Goal: Task Accomplishment & Management: Manage account settings

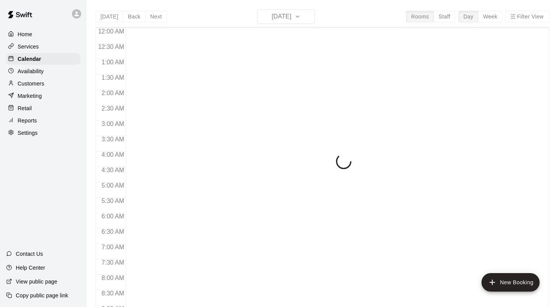
scroll to position [449, 0]
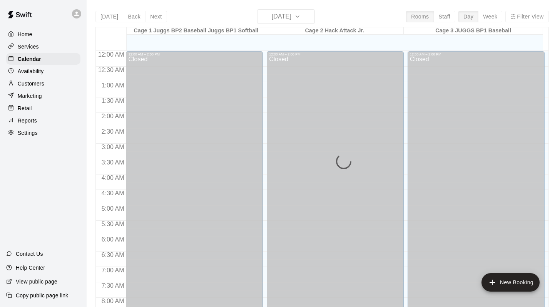
scroll to position [451, 0]
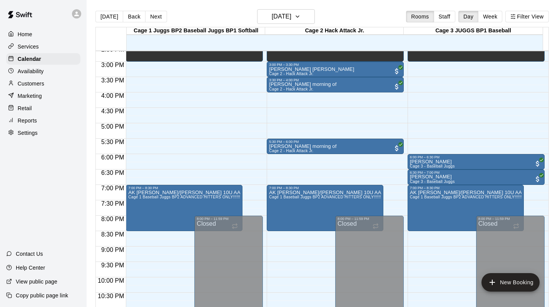
click at [27, 83] on p "Customers" at bounding box center [31, 84] width 27 height 8
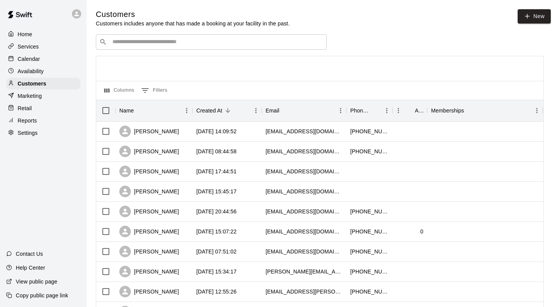
click at [117, 46] on div "​ ​" at bounding box center [211, 41] width 231 height 15
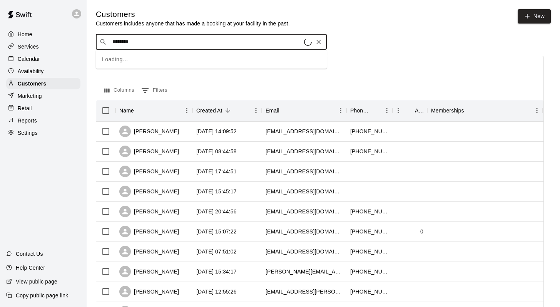
type input "*********"
click at [124, 63] on span "lindsay@greffel.ca" at bounding box center [178, 65] width 122 height 5
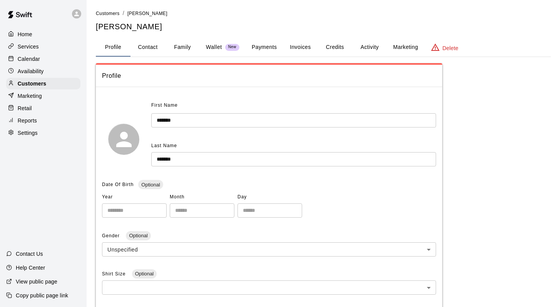
click at [177, 50] on button "Family" at bounding box center [182, 47] width 35 height 18
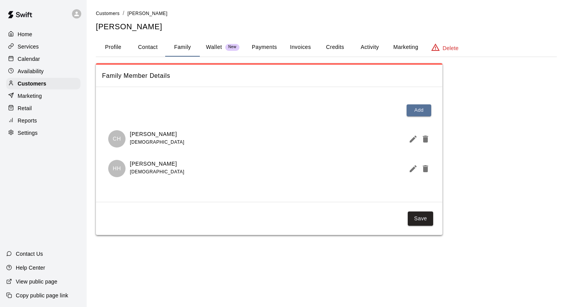
click at [47, 55] on div "Calendar" at bounding box center [43, 59] width 74 height 12
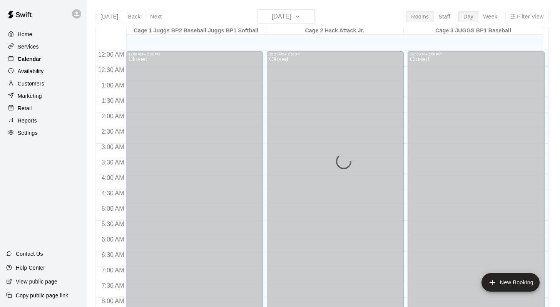
scroll to position [452, 0]
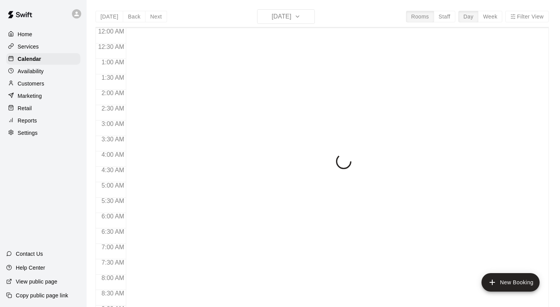
scroll to position [452, 0]
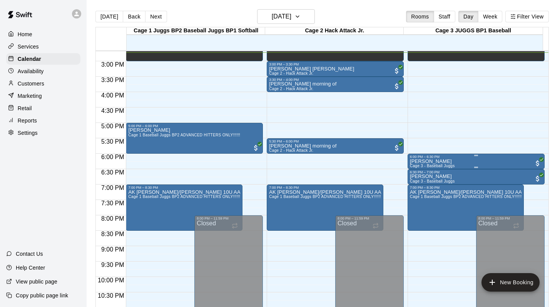
click at [418, 161] on p "Oliver Carnegie" at bounding box center [432, 161] width 45 height 0
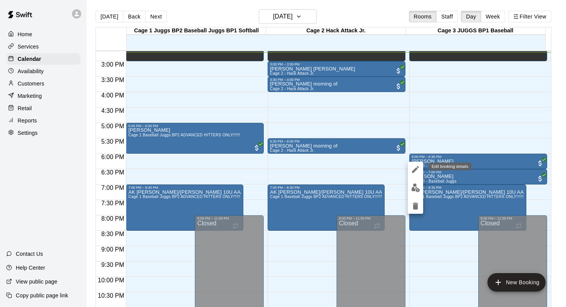
click at [417, 168] on icon "edit" at bounding box center [415, 169] width 9 height 9
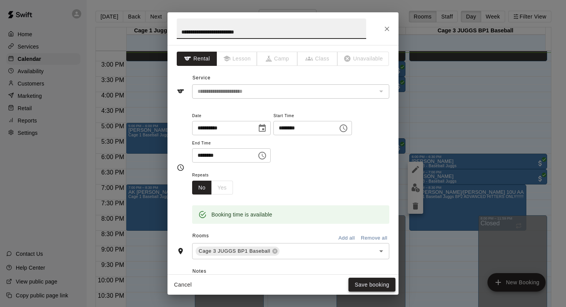
type input "**********"
click at [360, 281] on button "Save booking" at bounding box center [371, 284] width 47 height 14
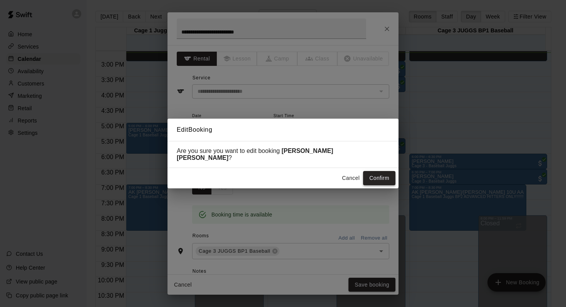
click at [372, 171] on button "Confirm" at bounding box center [379, 178] width 32 height 14
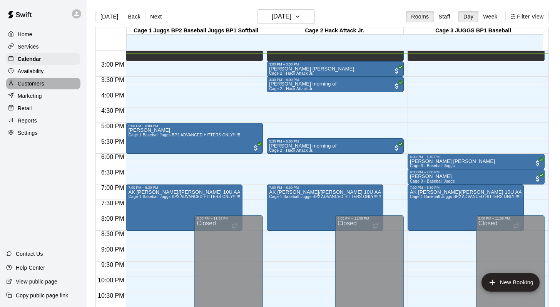
click at [35, 83] on p "Customers" at bounding box center [31, 84] width 27 height 8
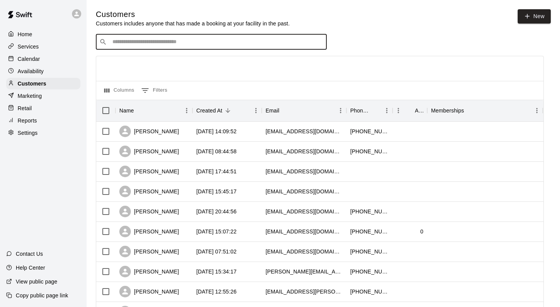
click at [132, 38] on input "Search customers by name or email" at bounding box center [216, 42] width 213 height 8
type input "******"
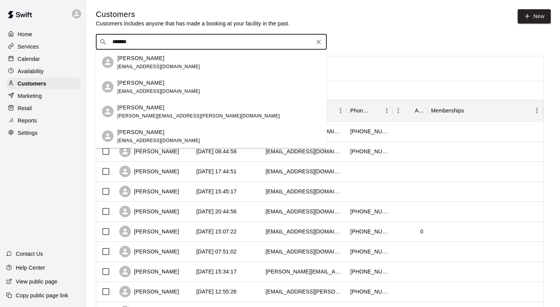
click at [130, 60] on p "Oliver Carnegie" at bounding box center [140, 58] width 47 height 8
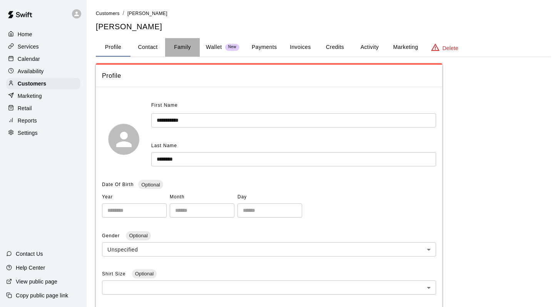
click at [183, 44] on button "Family" at bounding box center [182, 47] width 35 height 18
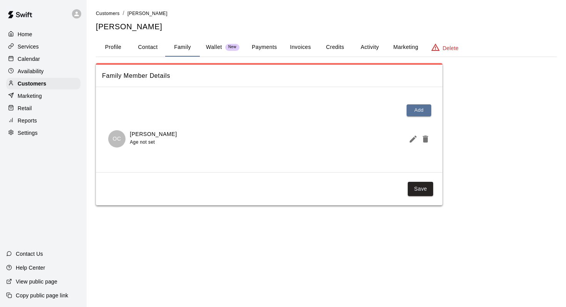
click at [363, 47] on button "Activity" at bounding box center [369, 47] width 35 height 18
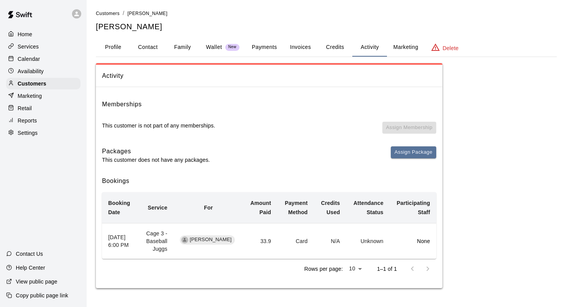
click at [24, 59] on p "Calendar" at bounding box center [29, 59] width 22 height 8
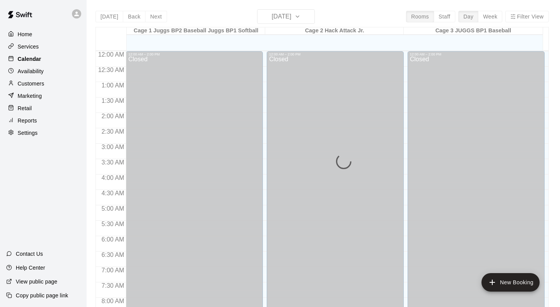
scroll to position [452, 0]
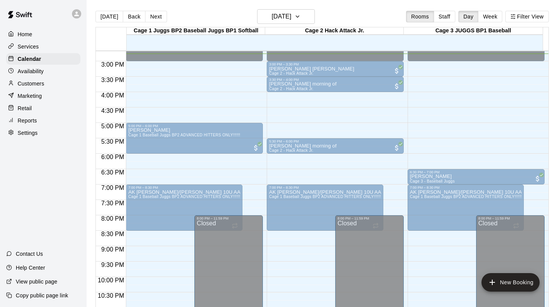
click at [418, 161] on p "Oliver Carnegie Christopher" at bounding box center [452, 161] width 85 height 0
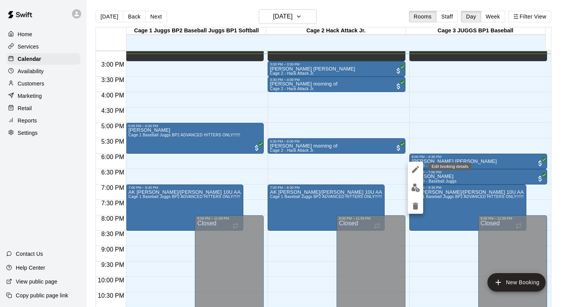
click at [412, 167] on icon "edit" at bounding box center [415, 169] width 9 height 9
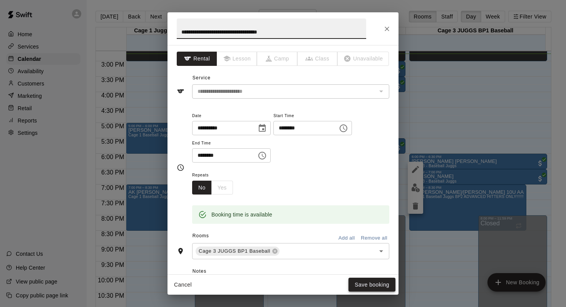
type input "**********"
click at [360, 281] on button "Save booking" at bounding box center [371, 284] width 47 height 14
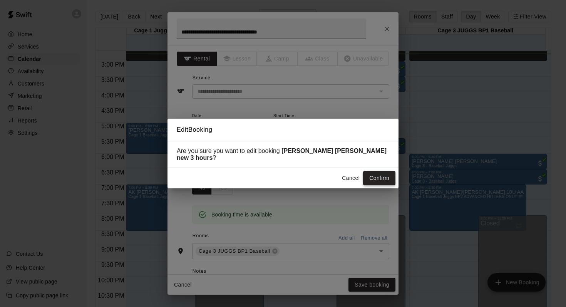
click at [375, 177] on button "Confirm" at bounding box center [379, 178] width 32 height 14
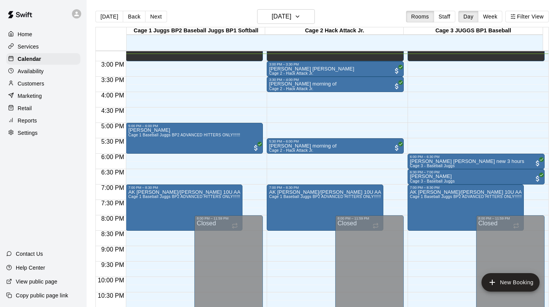
click at [45, 83] on div "Customers" at bounding box center [43, 84] width 74 height 12
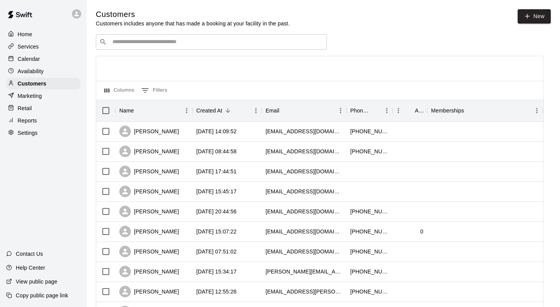
click at [117, 45] on input "Search customers by name or email" at bounding box center [216, 42] width 213 height 8
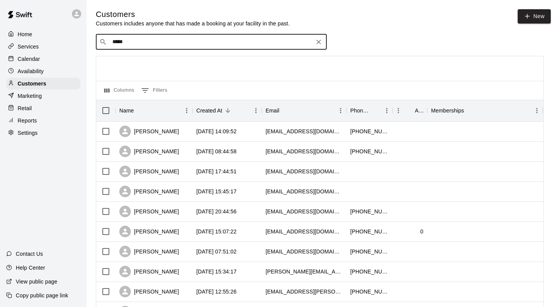
type input "******"
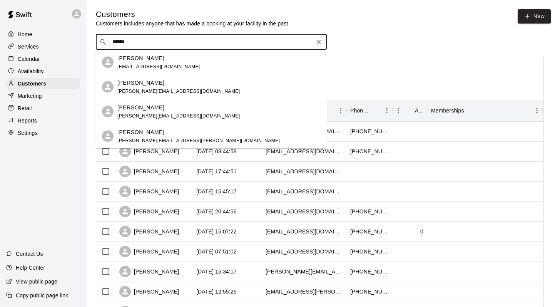
click at [125, 63] on div "Andrea Pivetta andreapivetta@hotmail.com" at bounding box center [158, 62] width 83 height 17
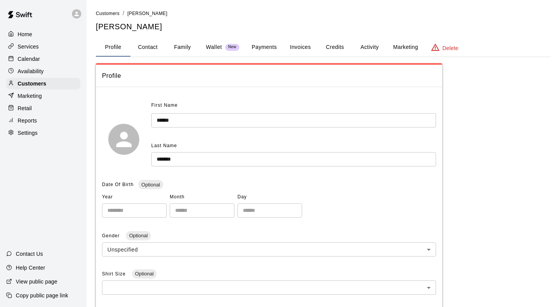
click at [178, 48] on button "Family" at bounding box center [182, 47] width 35 height 18
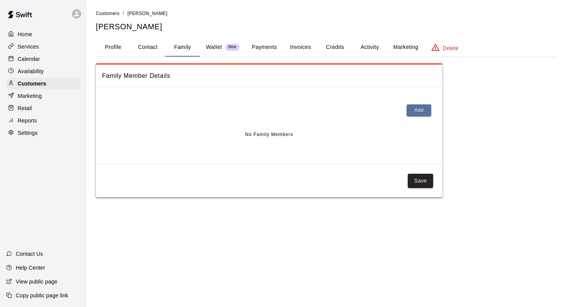
click at [371, 45] on button "Activity" at bounding box center [369, 47] width 35 height 18
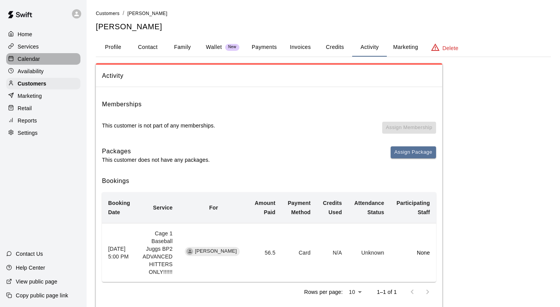
click at [23, 58] on p "Calendar" at bounding box center [29, 59] width 22 height 8
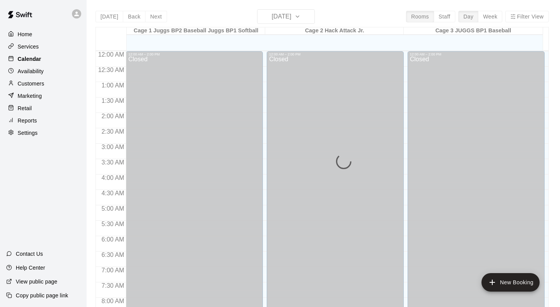
scroll to position [452, 0]
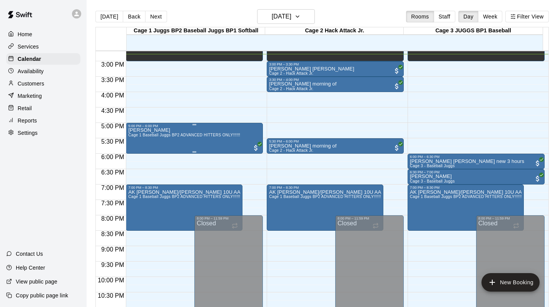
click at [171, 129] on div "Andrea Pivetta Cage 1 Baseball Juggs BP2 ADVANCED HITTERS ONLY!!!!!!" at bounding box center [184, 281] width 112 height 307
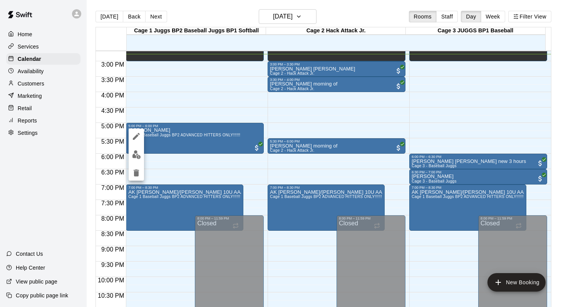
click at [133, 132] on icon "edit" at bounding box center [136, 136] width 9 height 9
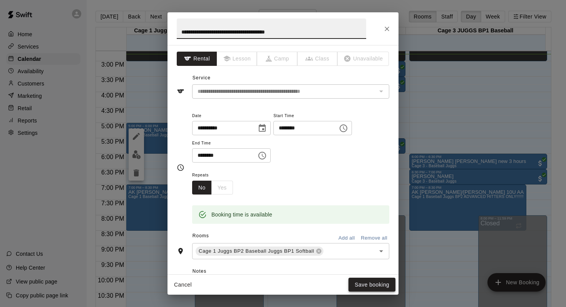
type input "**********"
click at [366, 284] on button "Save booking" at bounding box center [371, 284] width 47 height 14
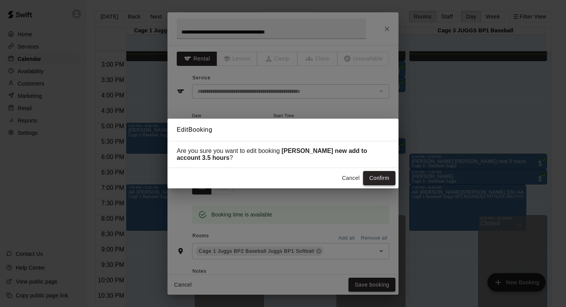
click at [368, 174] on button "Confirm" at bounding box center [379, 178] width 32 height 14
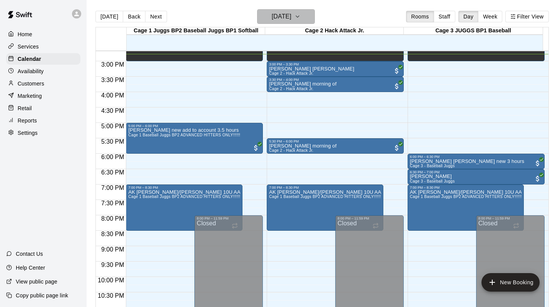
click at [299, 16] on icon "button" at bounding box center [297, 17] width 3 height 2
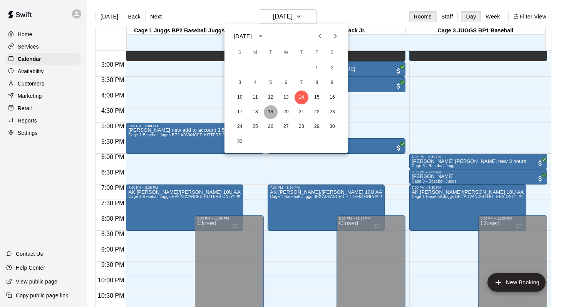
click at [274, 113] on button "19" at bounding box center [271, 112] width 14 height 14
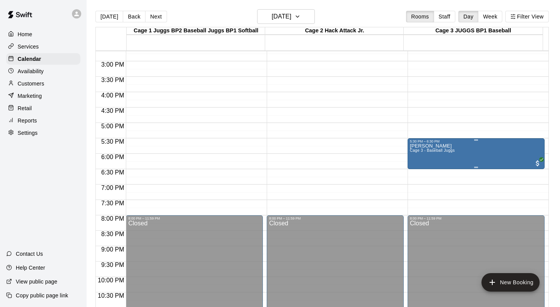
click at [415, 146] on p "Jack McCormack" at bounding box center [432, 146] width 45 height 0
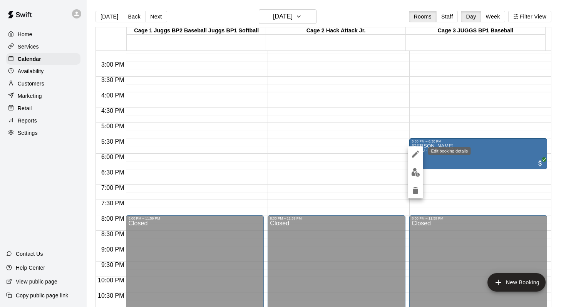
click at [413, 150] on icon "edit" at bounding box center [415, 153] width 9 height 9
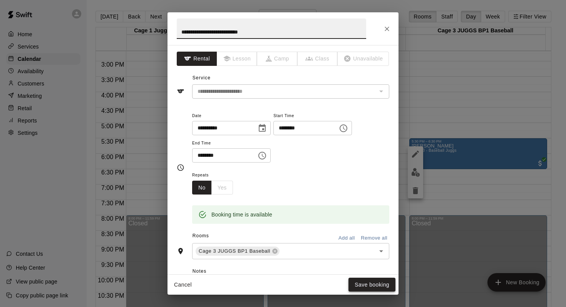
type input "**********"
click at [360, 279] on button "Save booking" at bounding box center [371, 284] width 47 height 14
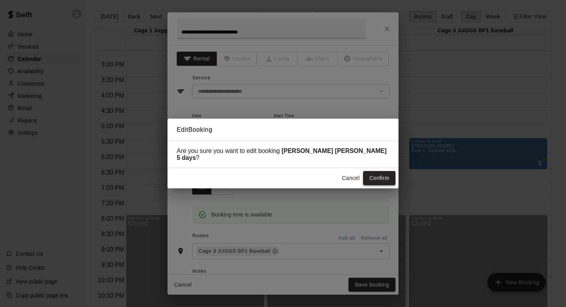
click at [367, 172] on button "Confirm" at bounding box center [379, 178] width 32 height 14
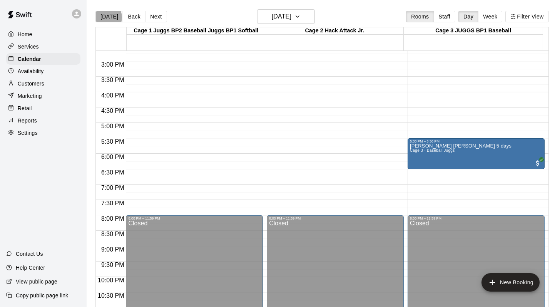
click at [106, 17] on button "[DATE]" at bounding box center [109, 17] width 28 height 12
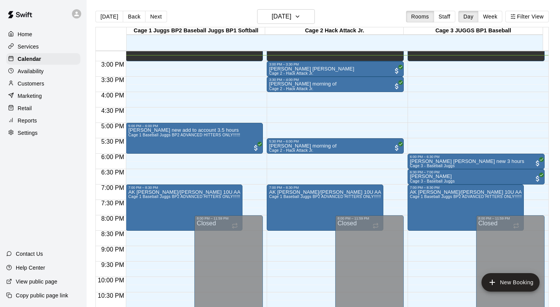
click at [368, 15] on div "Today Back Next Thursday Aug 14 Rooms Staff Day Week Filter View" at bounding box center [321, 18] width 453 height 18
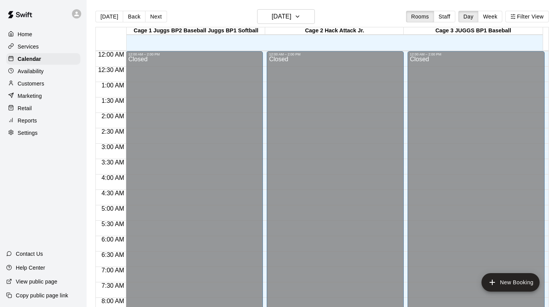
scroll to position [452, 0]
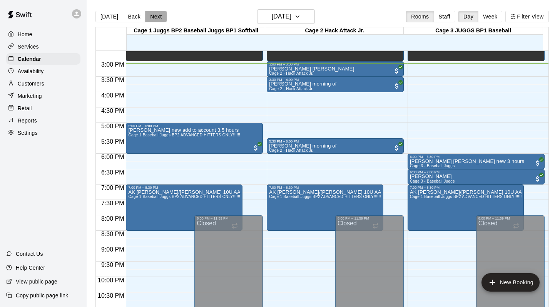
click at [161, 17] on button "Next" at bounding box center [156, 17] width 22 height 12
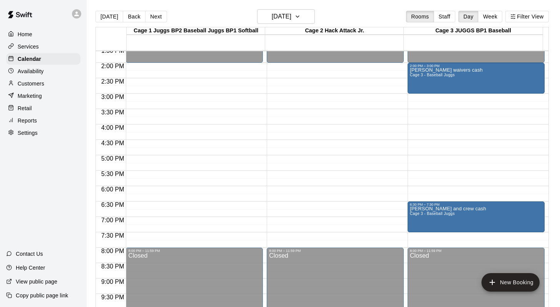
scroll to position [370, 0]
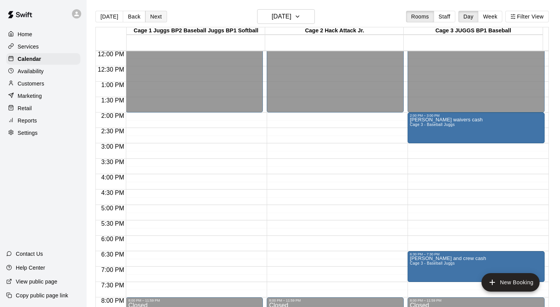
click at [154, 13] on button "Next" at bounding box center [156, 17] width 22 height 12
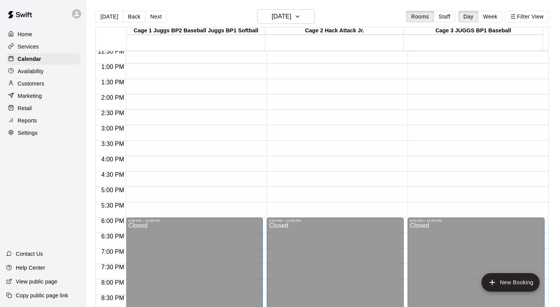
scroll to position [397, 0]
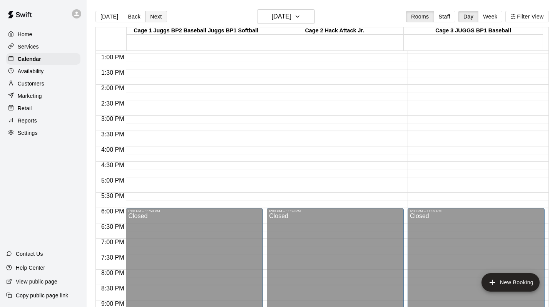
click at [154, 16] on button "Next" at bounding box center [156, 17] width 22 height 12
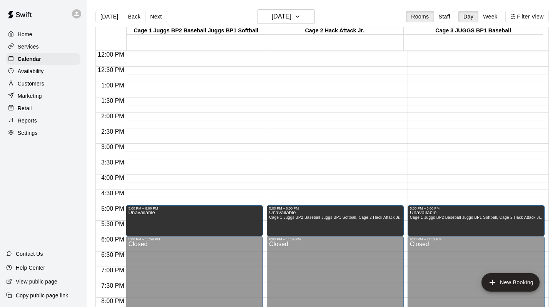
scroll to position [371, 0]
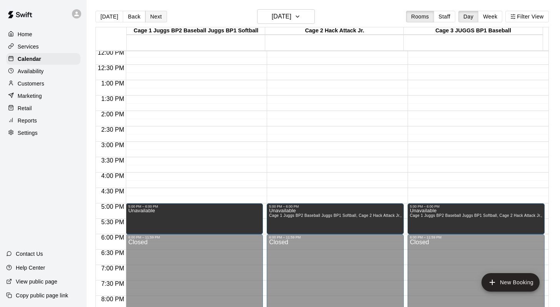
click at [156, 17] on button "Next" at bounding box center [156, 17] width 22 height 12
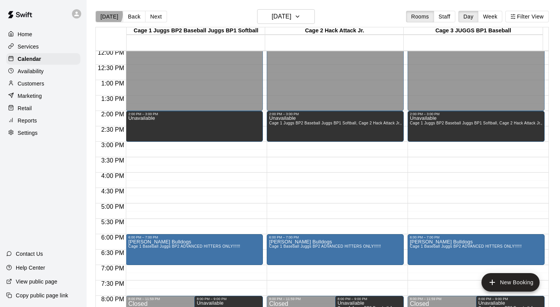
click at [108, 15] on button "[DATE]" at bounding box center [109, 17] width 28 height 12
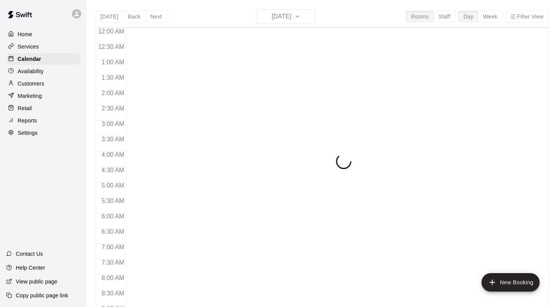
scroll to position [452, 0]
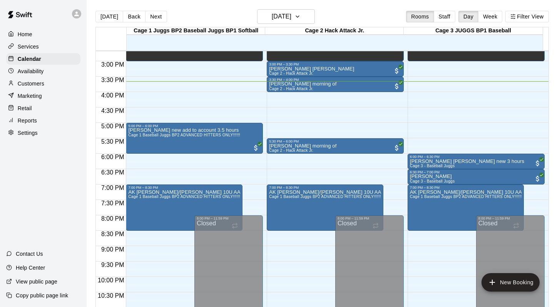
click at [360, 16] on div "[DATE] Back [DATE][DATE] Rooms Staff Day Week Filter View" at bounding box center [321, 18] width 453 height 18
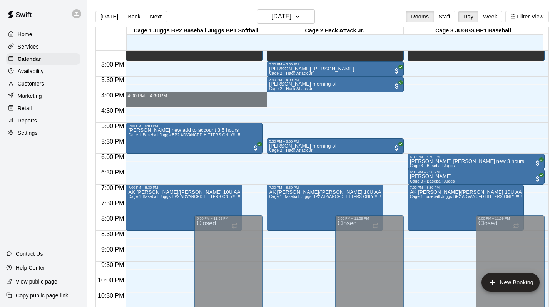
drag, startPoint x: 154, startPoint y: 93, endPoint x: 154, endPoint y: 98, distance: 5.4
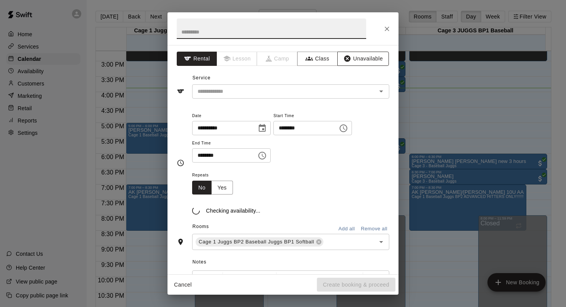
click at [352, 58] on button "Unavailable" at bounding box center [363, 59] width 52 height 14
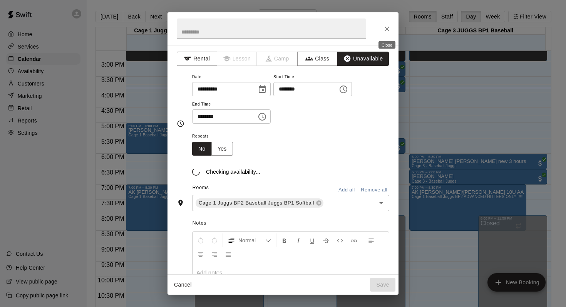
click at [386, 28] on icon "Close" at bounding box center [386, 29] width 5 height 5
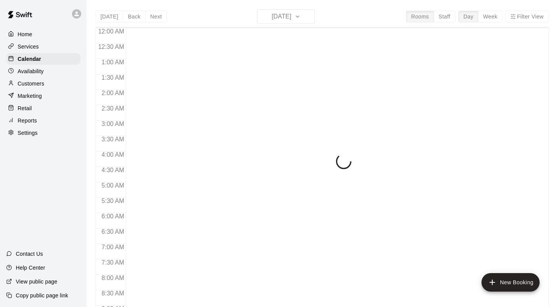
scroll to position [452, 0]
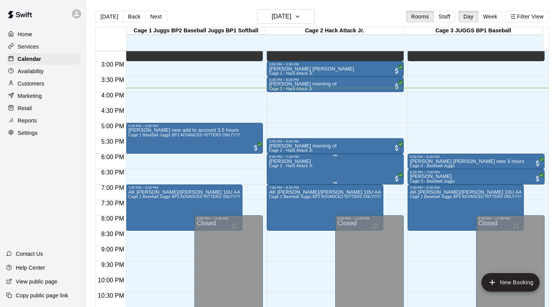
click at [284, 166] on span "Cage 2 - Hack Attack Jr." at bounding box center [291, 166] width 44 height 4
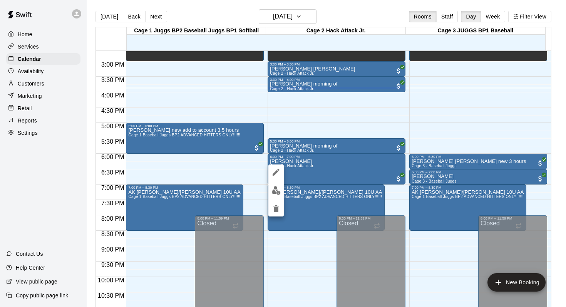
click at [275, 170] on icon "edit" at bounding box center [275, 171] width 9 height 9
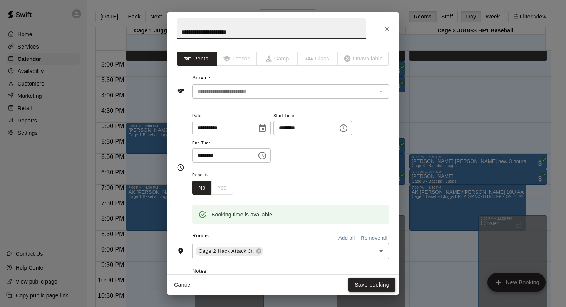
type input "**********"
click at [368, 283] on button "Save booking" at bounding box center [371, 284] width 47 height 14
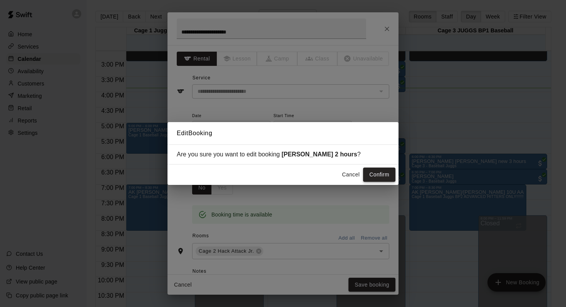
click at [371, 172] on button "Confirm" at bounding box center [379, 174] width 32 height 14
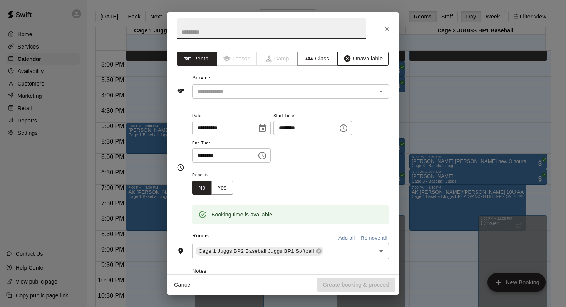
click at [353, 56] on button "Unavailable" at bounding box center [363, 59] width 52 height 14
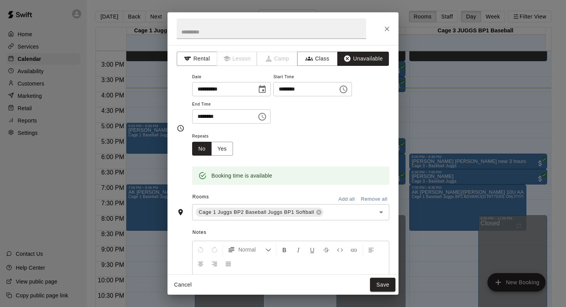
click at [339, 196] on button "Add all" at bounding box center [346, 199] width 25 height 12
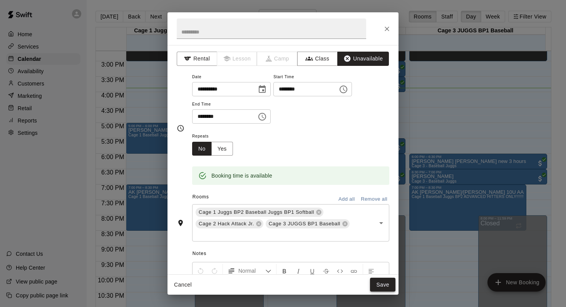
click at [375, 282] on button "Save" at bounding box center [382, 284] width 25 height 14
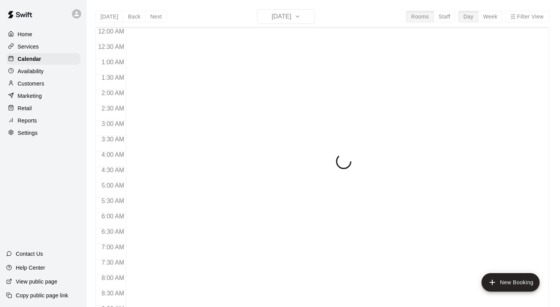
scroll to position [452, 0]
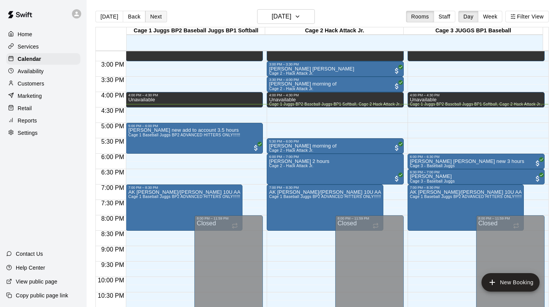
click at [156, 15] on button "Next" at bounding box center [156, 17] width 22 height 12
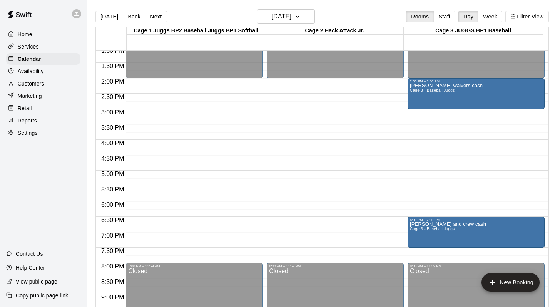
scroll to position [407, 0]
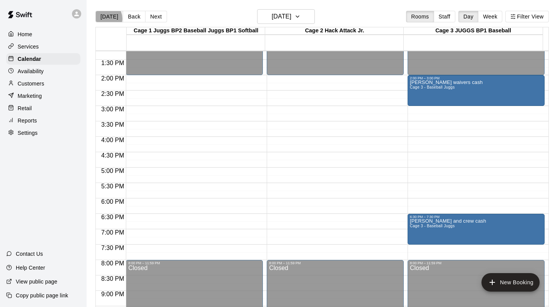
click at [105, 18] on button "[DATE]" at bounding box center [109, 17] width 28 height 12
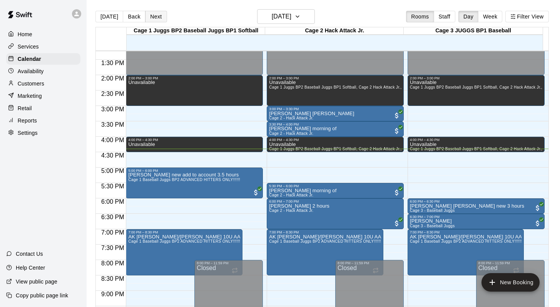
click at [152, 17] on button "Next" at bounding box center [156, 17] width 22 height 12
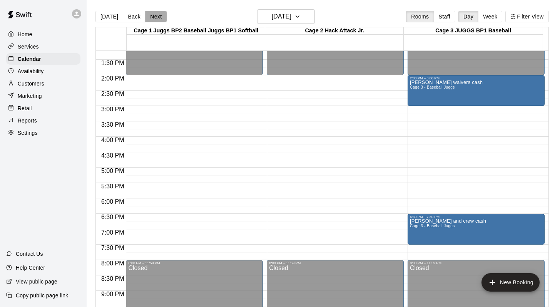
click at [152, 17] on button "Next" at bounding box center [156, 17] width 22 height 12
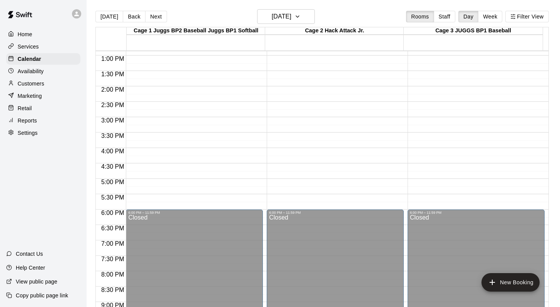
scroll to position [396, 0]
click at [151, 15] on button "Next" at bounding box center [156, 17] width 22 height 12
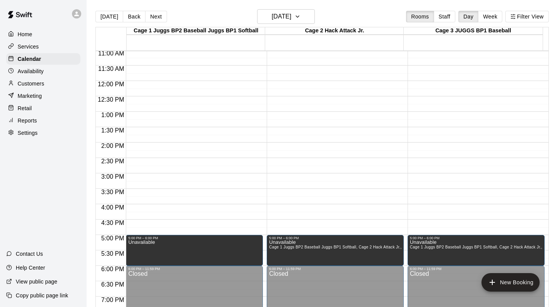
scroll to position [344, 0]
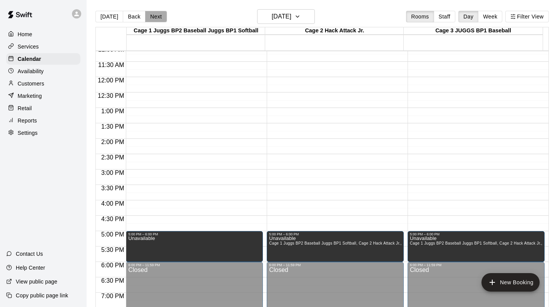
click at [151, 14] on button "Next" at bounding box center [156, 17] width 22 height 12
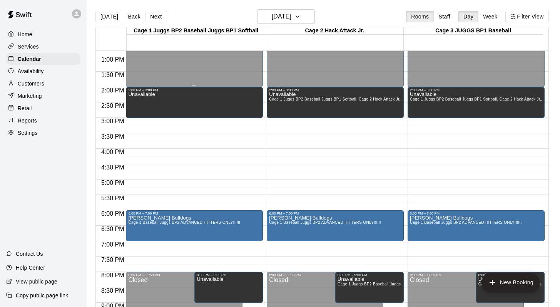
scroll to position [396, 0]
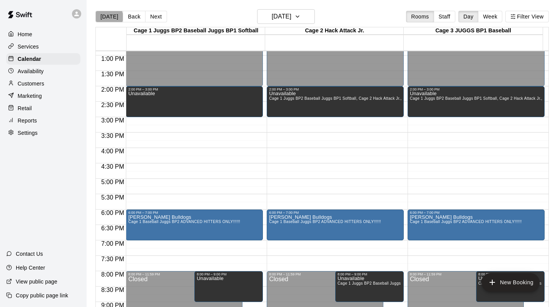
click at [108, 17] on button "[DATE]" at bounding box center [109, 17] width 28 height 12
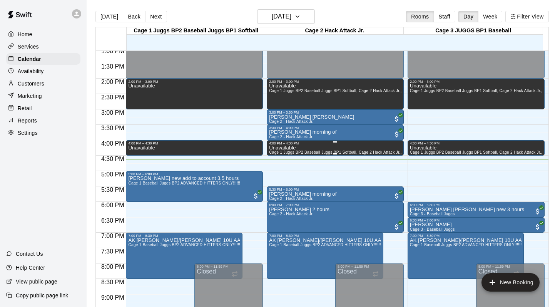
scroll to position [403, 0]
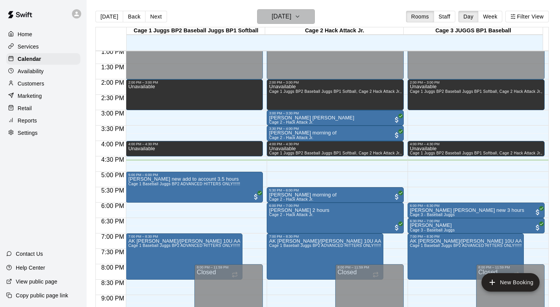
click at [299, 17] on icon "button" at bounding box center [297, 17] width 3 height 2
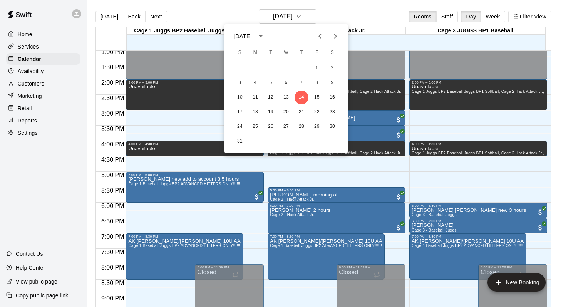
click at [311, 16] on div at bounding box center [283, 153] width 566 height 307
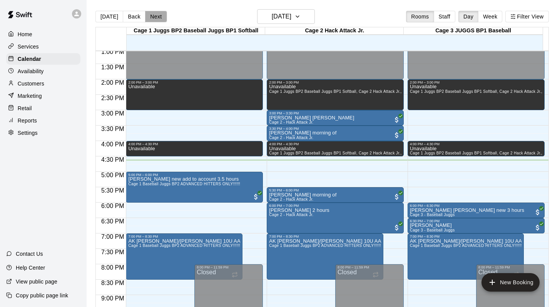
click at [157, 15] on button "Next" at bounding box center [156, 17] width 22 height 12
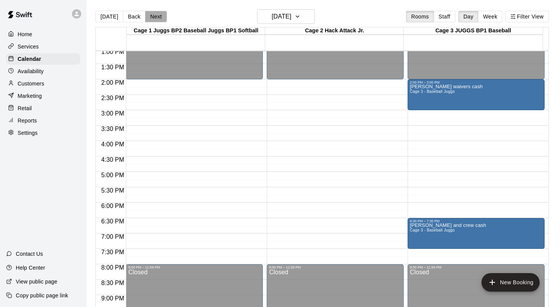
click at [157, 19] on button "Next" at bounding box center [156, 17] width 22 height 12
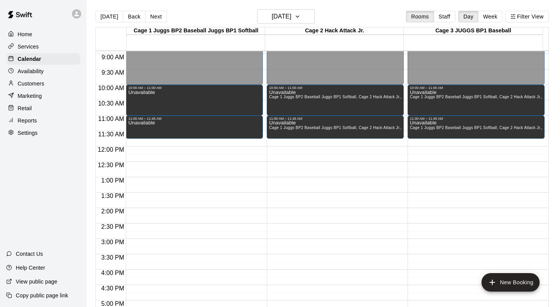
scroll to position [199, 0]
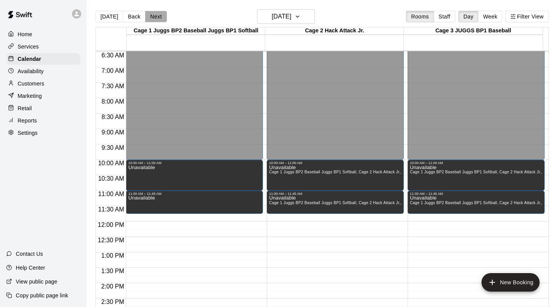
click at [154, 18] on button "Next" at bounding box center [156, 17] width 22 height 12
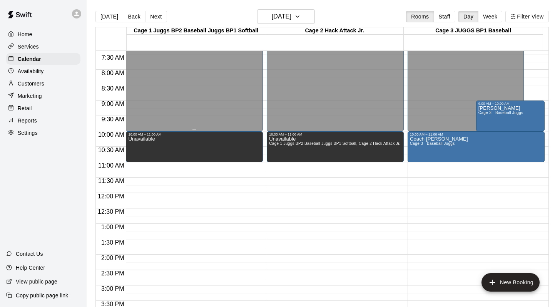
scroll to position [229, 0]
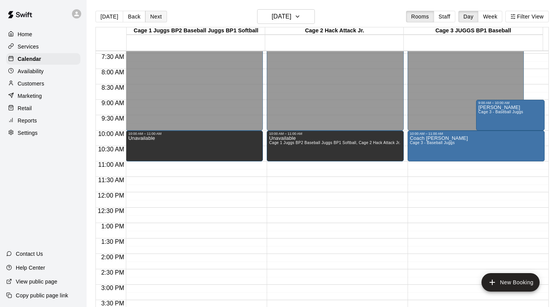
click at [155, 16] on button "Next" at bounding box center [156, 17] width 22 height 12
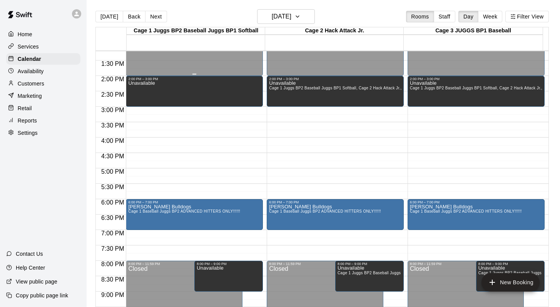
scroll to position [411, 0]
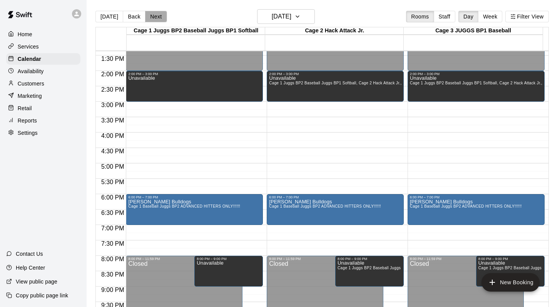
click at [156, 15] on button "Next" at bounding box center [156, 17] width 22 height 12
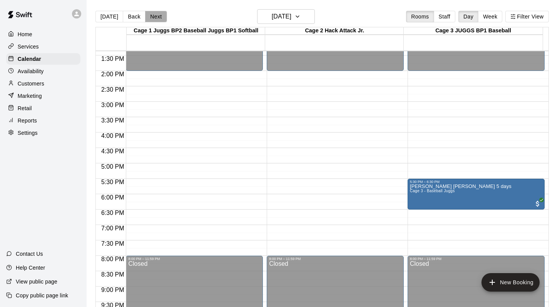
click at [156, 15] on button "Next" at bounding box center [156, 17] width 22 height 12
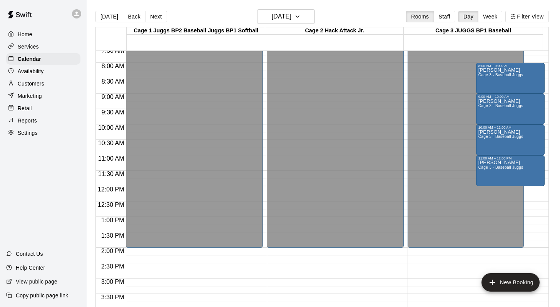
scroll to position [237, 0]
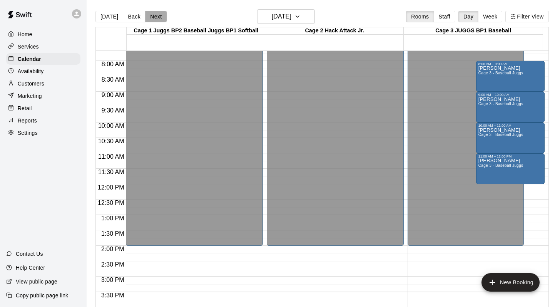
click at [153, 14] on button "Next" at bounding box center [156, 17] width 22 height 12
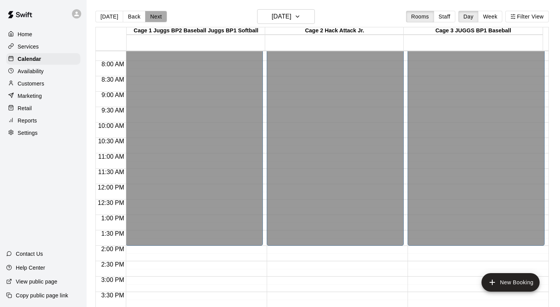
click at [153, 14] on button "Next" at bounding box center [156, 17] width 22 height 12
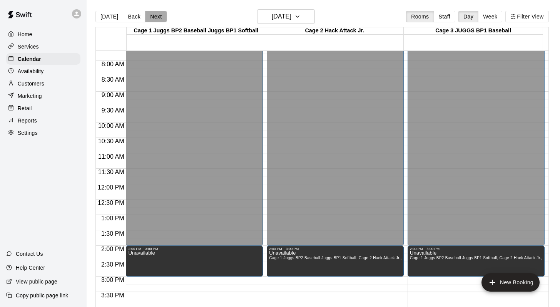
click at [153, 14] on button "Next" at bounding box center [156, 17] width 22 height 12
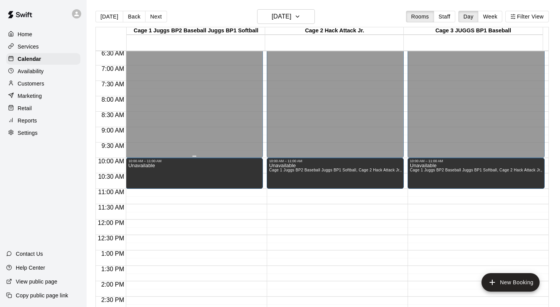
scroll to position [188, 0]
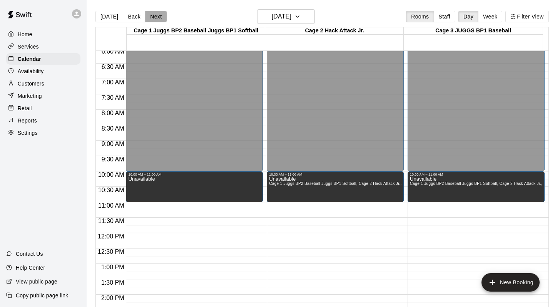
click at [154, 16] on button "Next" at bounding box center [156, 17] width 22 height 12
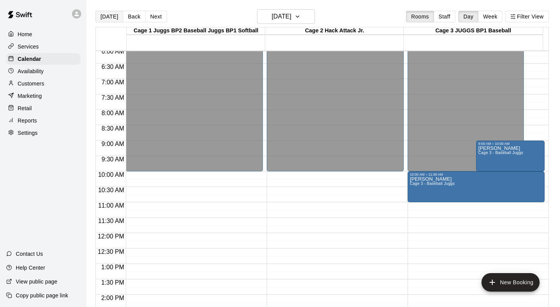
click at [107, 18] on button "[DATE]" at bounding box center [109, 17] width 28 height 12
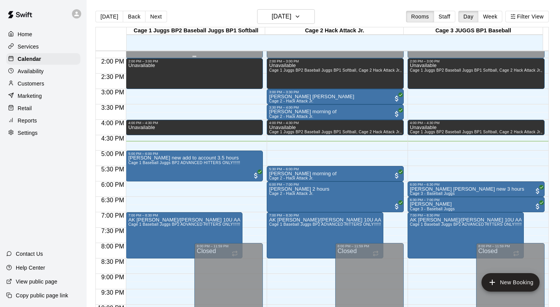
scroll to position [414, 0]
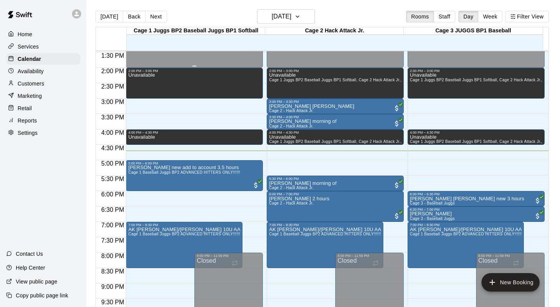
click at [219, 93] on div "Unavailable" at bounding box center [194, 226] width 132 height 307
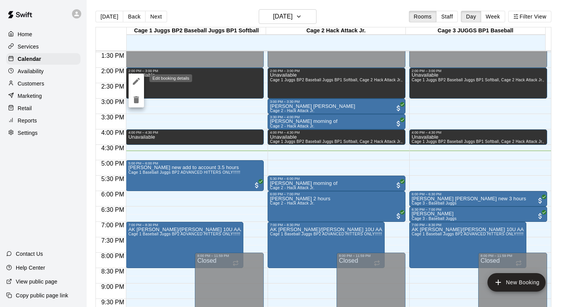
click at [132, 80] on icon "edit" at bounding box center [136, 81] width 9 height 9
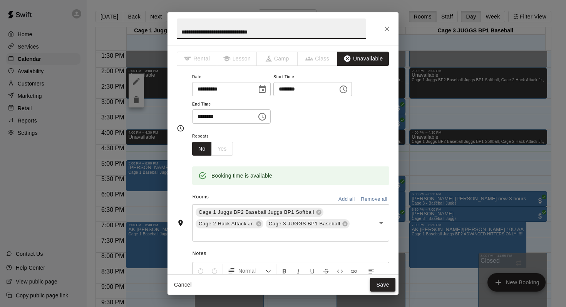
type input "**********"
click at [376, 282] on button "Save" at bounding box center [382, 284] width 25 height 14
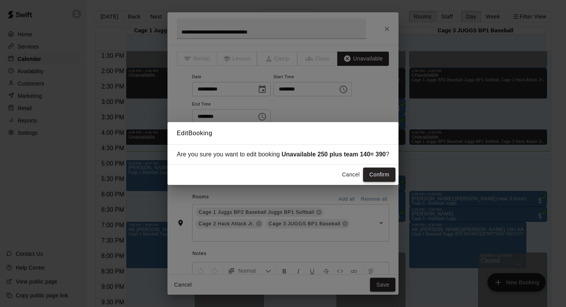
click at [369, 180] on button "Confirm" at bounding box center [379, 174] width 32 height 14
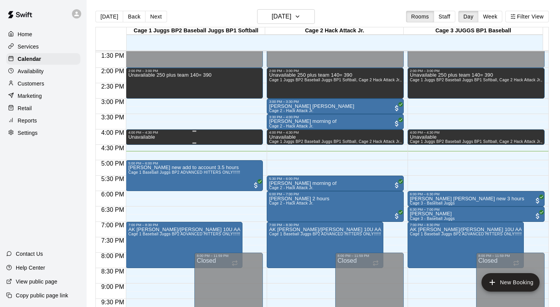
click at [218, 133] on div "4:00 PM – 4:30 PM" at bounding box center [194, 132] width 132 height 4
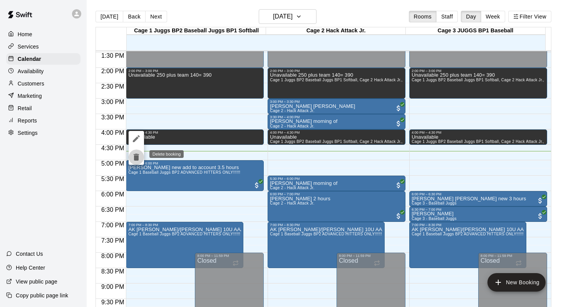
click at [138, 155] on icon "delete" at bounding box center [136, 157] width 5 height 7
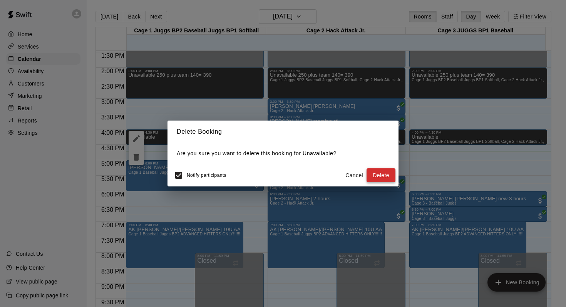
click at [378, 169] on button "Delete" at bounding box center [380, 175] width 29 height 14
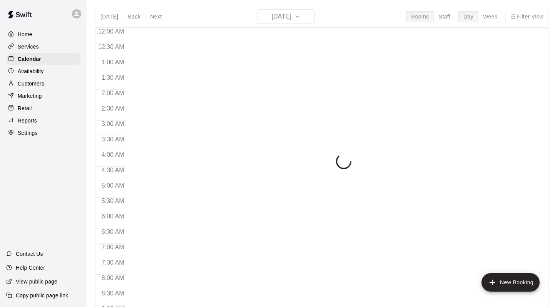
scroll to position [452, 0]
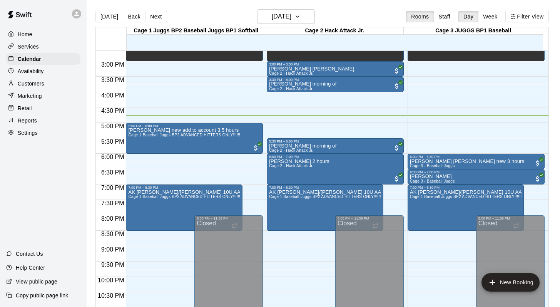
click at [329, 17] on div "[DATE] Back [DATE][DATE] Rooms Staff Day Week Filter View" at bounding box center [321, 18] width 453 height 18
click at [300, 18] on icon "button" at bounding box center [297, 16] width 6 height 9
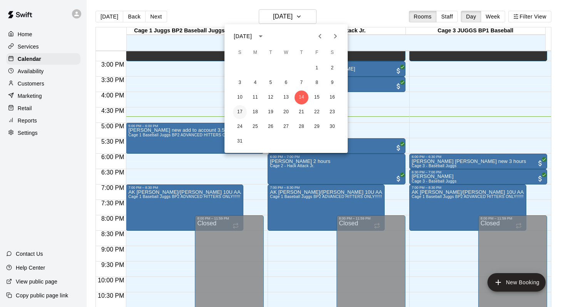
click at [240, 111] on button "17" at bounding box center [240, 112] width 14 height 14
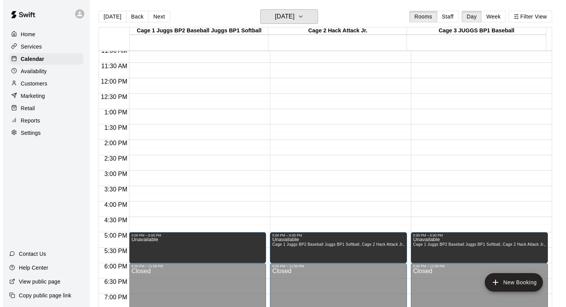
scroll to position [359, 0]
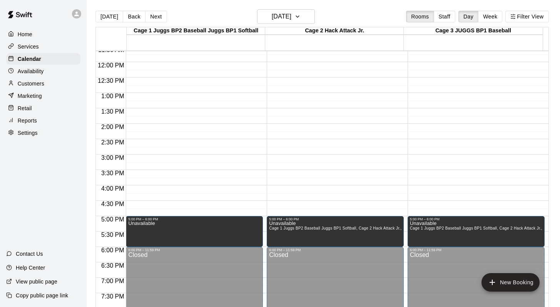
click at [94, 13] on div "Today Back Next Sunday Aug 17 Rooms Staff Day Week Filter View Cage 1 Juggs BP2…" at bounding box center [322, 162] width 465 height 307
click at [101, 13] on button "[DATE]" at bounding box center [109, 17] width 28 height 12
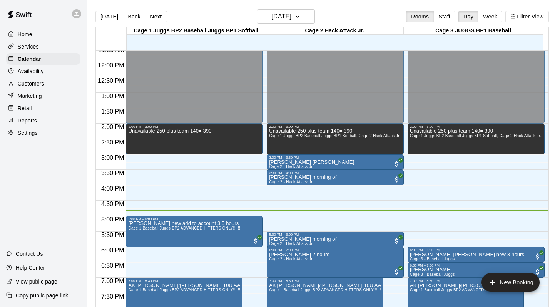
click at [155, 10] on div "Today Back Next Thursday Aug 14 Rooms Staff Day Week Filter View" at bounding box center [321, 18] width 453 height 18
click at [155, 15] on button "Next" at bounding box center [156, 17] width 22 height 12
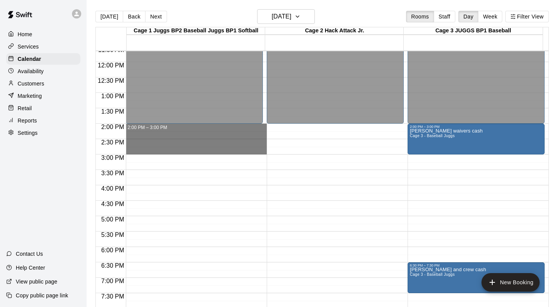
drag, startPoint x: 151, startPoint y: 126, endPoint x: 153, endPoint y: 141, distance: 15.1
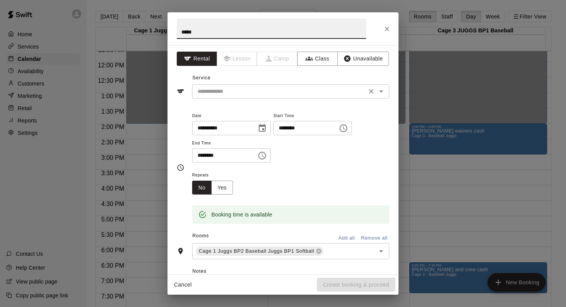
click at [376, 91] on icon "Open" at bounding box center [380, 91] width 9 height 9
type input "*****"
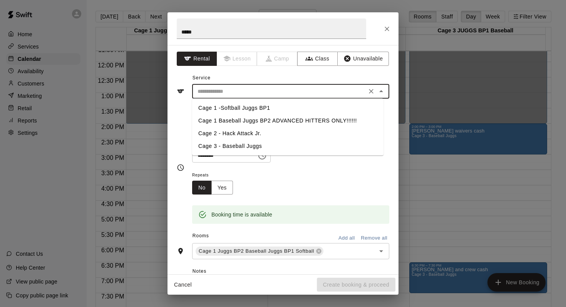
click at [252, 122] on li "Cage 1 Baseball Juggs BP2 ADVANCED HITTERS ONLY!!!!!!" at bounding box center [287, 120] width 191 height 13
type input "**********"
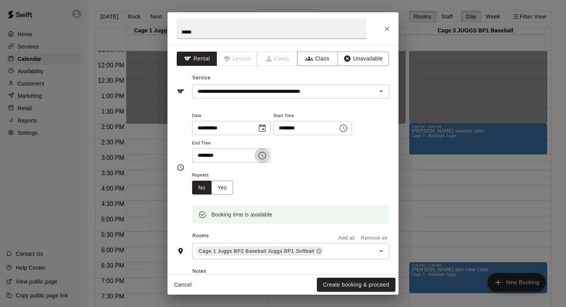
click at [263, 158] on icon "Choose time, selected time is 2:45 PM" at bounding box center [261, 155] width 9 height 9
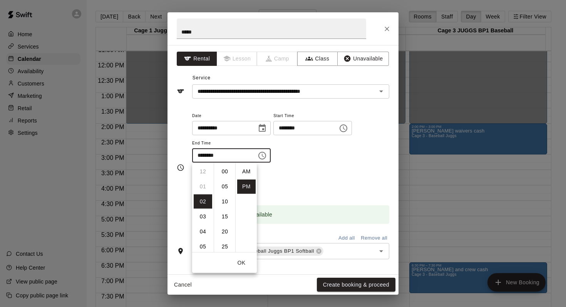
scroll to position [14, 0]
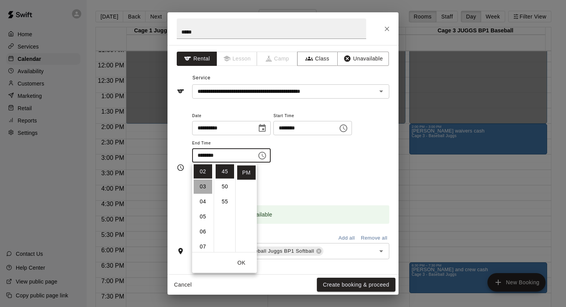
click at [203, 184] on li "03" at bounding box center [203, 186] width 18 height 14
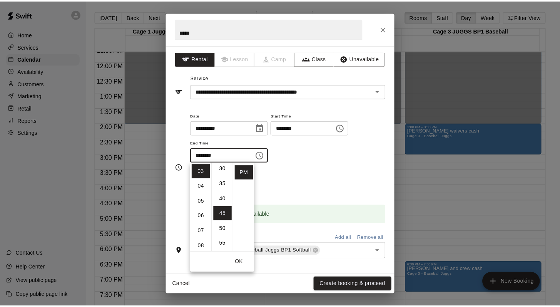
scroll to position [0, 0]
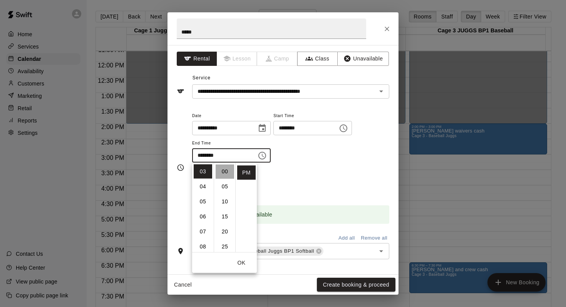
click at [224, 172] on li "00" at bounding box center [224, 171] width 18 height 14
type input "********"
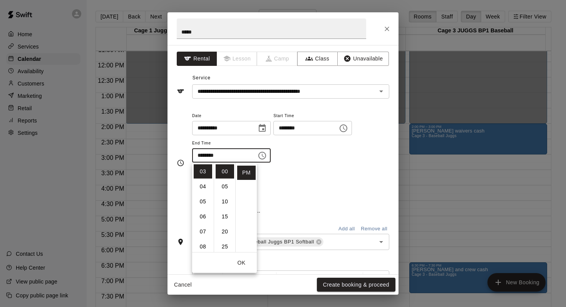
click at [314, 168] on div "**********" at bounding box center [290, 141] width 197 height 60
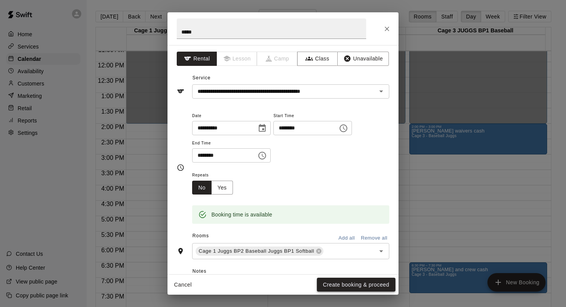
click at [332, 282] on button "Create booking & proceed" at bounding box center [356, 284] width 78 height 14
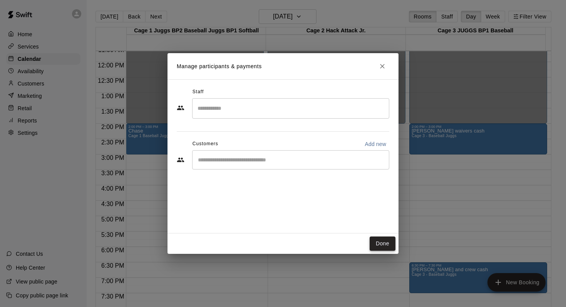
click at [374, 242] on button "Done" at bounding box center [382, 243] width 26 height 14
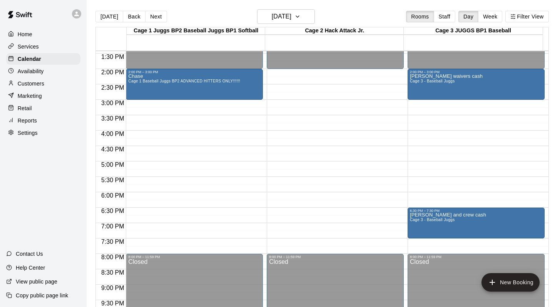
scroll to position [415, 0]
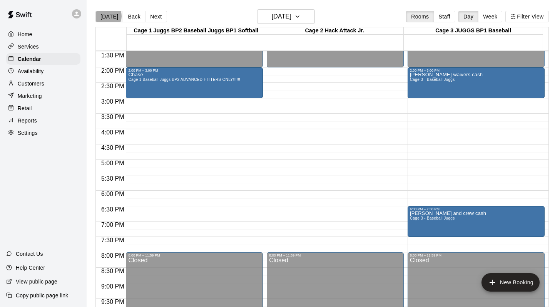
click at [105, 16] on button "[DATE]" at bounding box center [109, 17] width 28 height 12
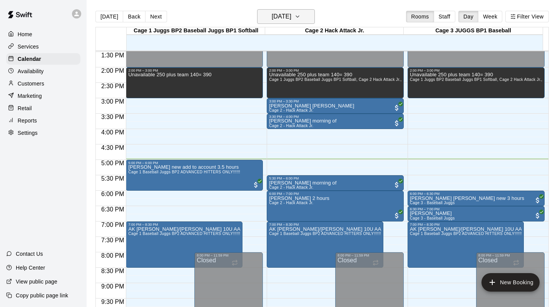
click at [300, 15] on icon "button" at bounding box center [297, 16] width 6 height 9
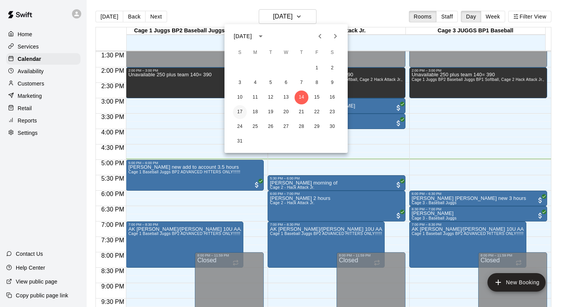
click at [239, 113] on button "17" at bounding box center [240, 112] width 14 height 14
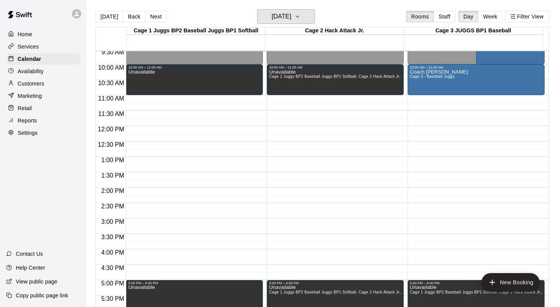
scroll to position [290, 0]
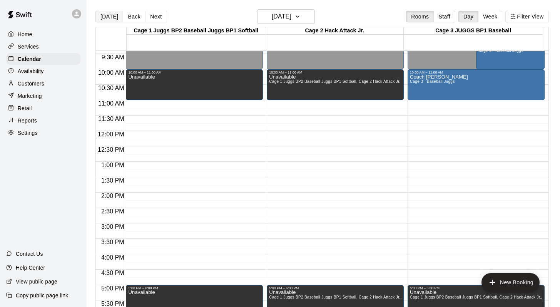
click at [107, 15] on button "[DATE]" at bounding box center [109, 17] width 28 height 12
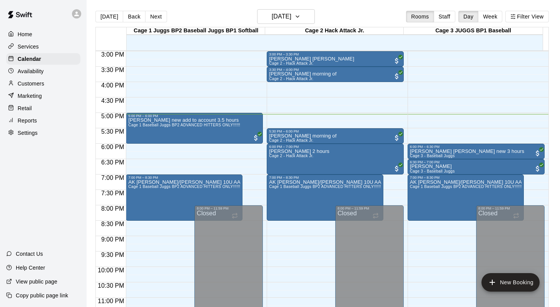
scroll to position [469, 0]
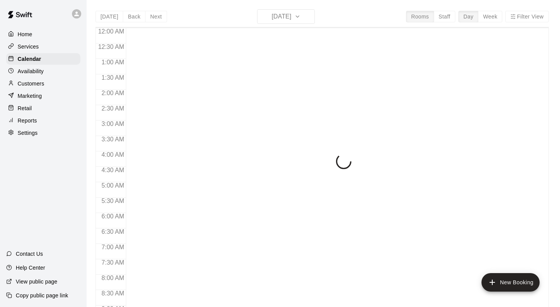
scroll to position [452, 0]
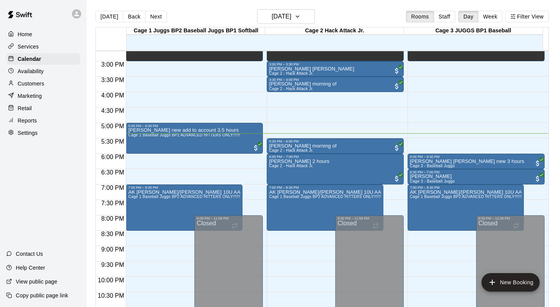
click at [27, 83] on p "Customers" at bounding box center [31, 84] width 27 height 8
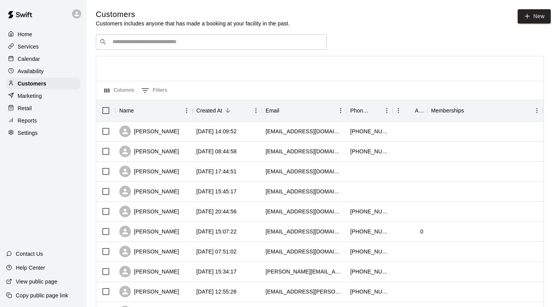
click at [115, 44] on input "Search customers by name or email" at bounding box center [216, 42] width 213 height 8
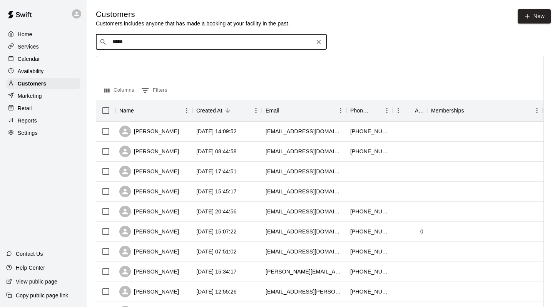
type input "******"
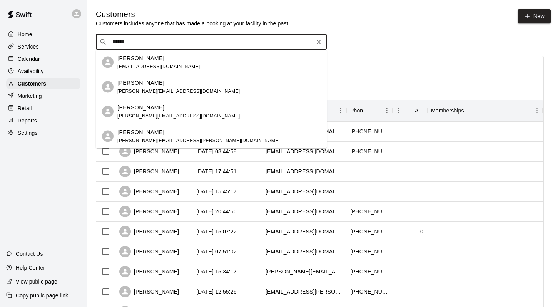
click at [136, 64] on span "andreapivetta@hotmail.com" at bounding box center [158, 65] width 83 height 5
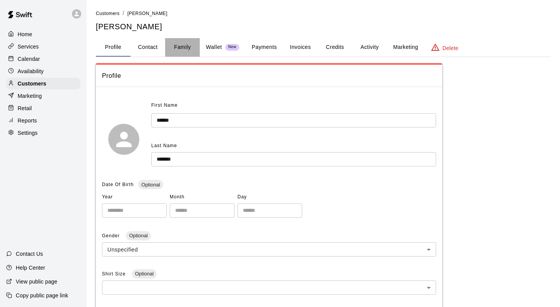
click at [184, 47] on button "Family" at bounding box center [182, 47] width 35 height 18
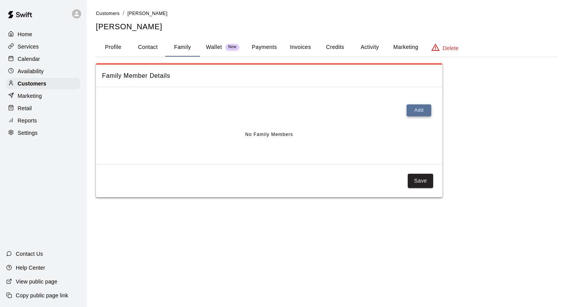
click at [414, 113] on button "Add" at bounding box center [418, 110] width 25 height 12
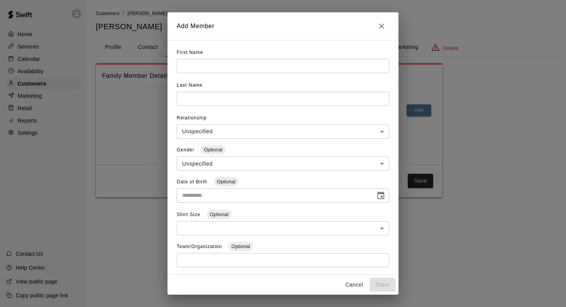
click at [191, 67] on input "text" at bounding box center [283, 66] width 212 height 14
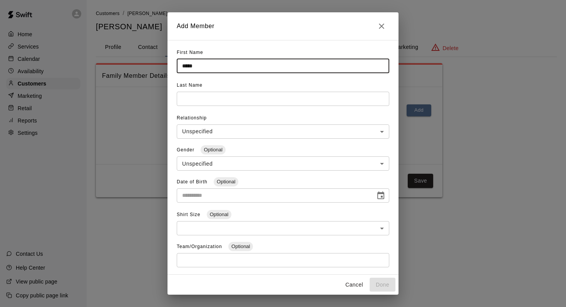
type input "*****"
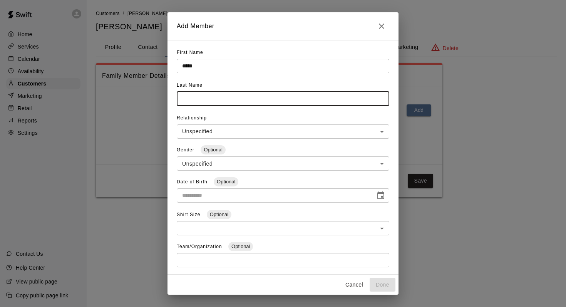
click at [194, 101] on input "text" at bounding box center [283, 99] width 212 height 14
type input "*********"
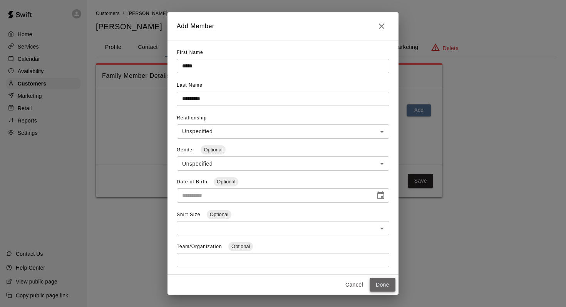
click at [378, 284] on button "Done" at bounding box center [382, 284] width 26 height 14
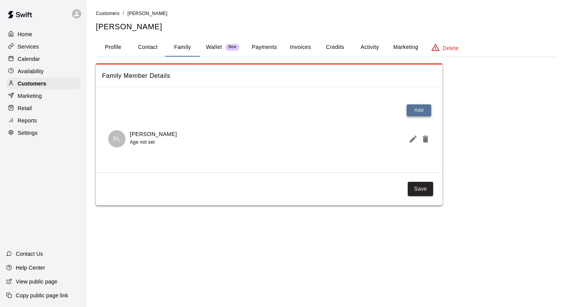
click at [413, 110] on button "Add" at bounding box center [418, 110] width 25 height 12
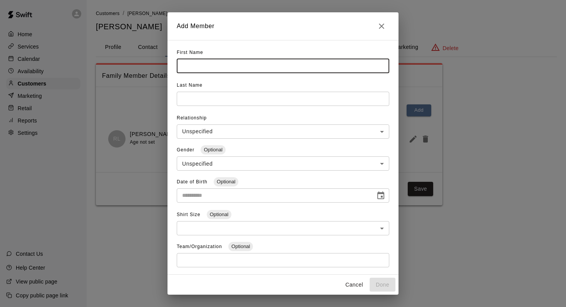
click at [192, 63] on input "text" at bounding box center [283, 66] width 212 height 14
type input "*****"
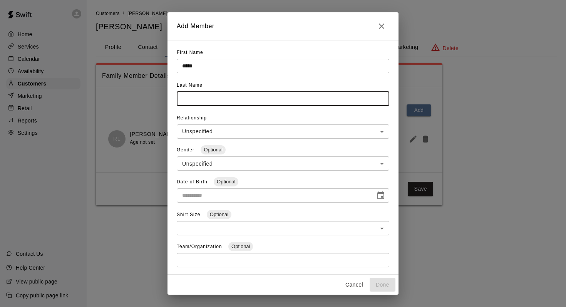
click at [192, 97] on input "text" at bounding box center [283, 99] width 212 height 14
type input "*******"
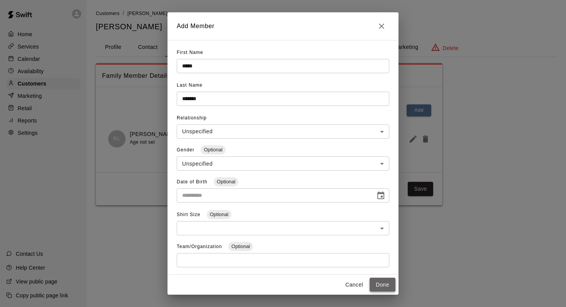
click at [384, 286] on button "Done" at bounding box center [382, 284] width 26 height 14
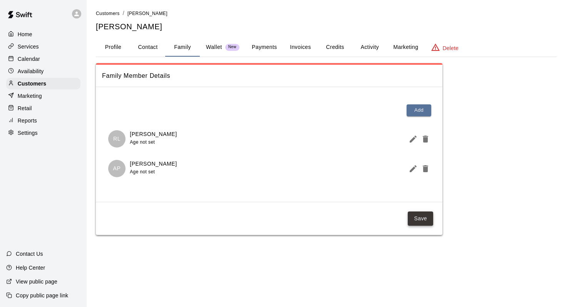
click at [416, 217] on button "Save" at bounding box center [419, 218] width 25 height 14
click at [32, 59] on p "Calendar" at bounding box center [29, 59] width 22 height 8
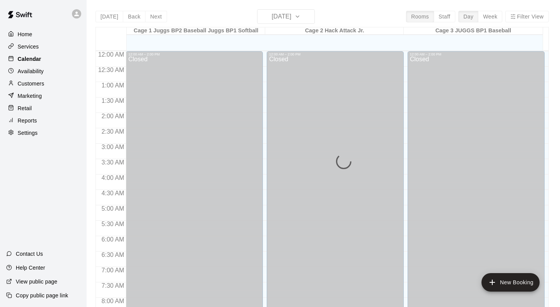
scroll to position [452, 0]
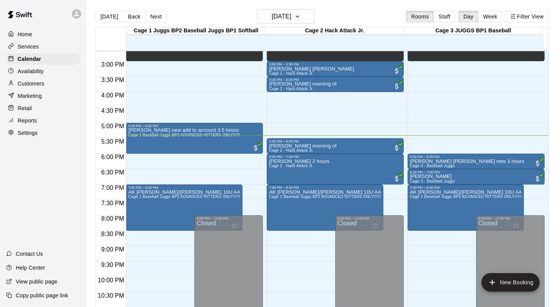
click at [354, 16] on div "Today Back Next Thursday Aug 14 Rooms Staff Day Week Filter View" at bounding box center [321, 18] width 453 height 18
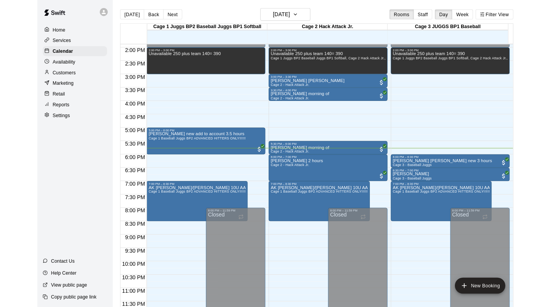
scroll to position [452, 0]
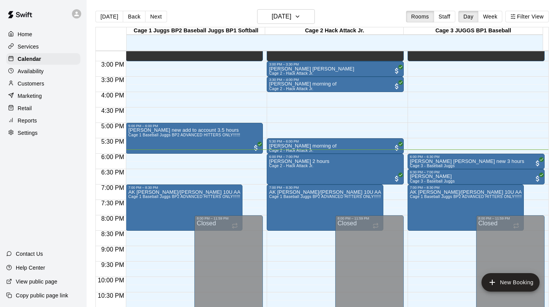
click at [382, 10] on div "[DATE] Back [DATE][DATE] Rooms Staff Day Week Filter View" at bounding box center [321, 18] width 453 height 18
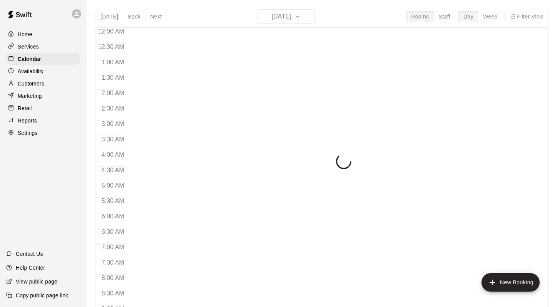
scroll to position [452, 0]
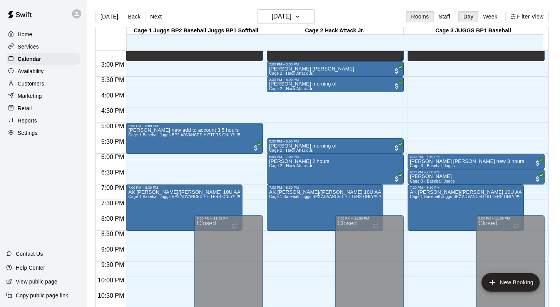
click at [362, 15] on div "[DATE] Back [DATE][DATE] Rooms Staff Day Week Filter View" at bounding box center [321, 18] width 453 height 18
click at [28, 84] on p "Customers" at bounding box center [31, 84] width 27 height 8
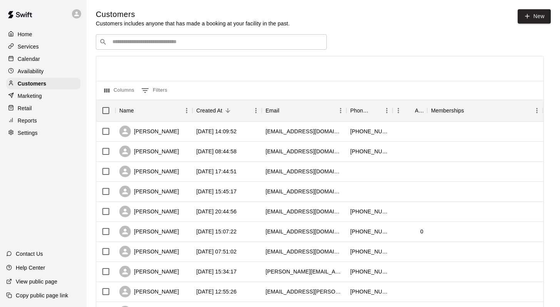
click at [119, 37] on div "​ ​" at bounding box center [211, 41] width 231 height 15
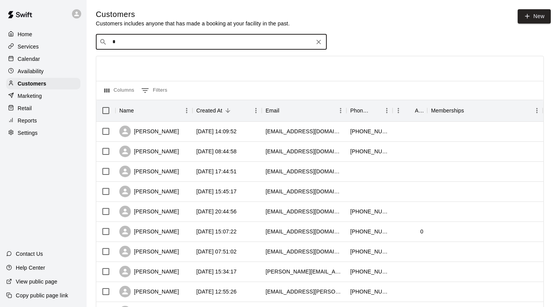
type input "**"
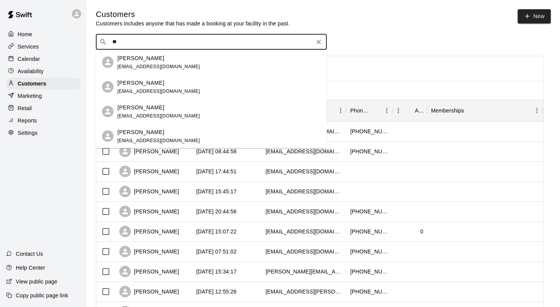
click at [132, 87] on div "[PERSON_NAME] [EMAIL_ADDRESS][DOMAIN_NAME]" at bounding box center [158, 86] width 83 height 17
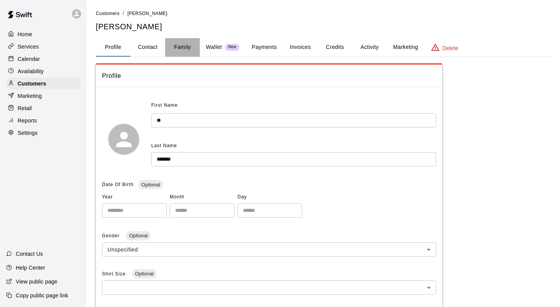
click at [181, 45] on button "Family" at bounding box center [182, 47] width 35 height 18
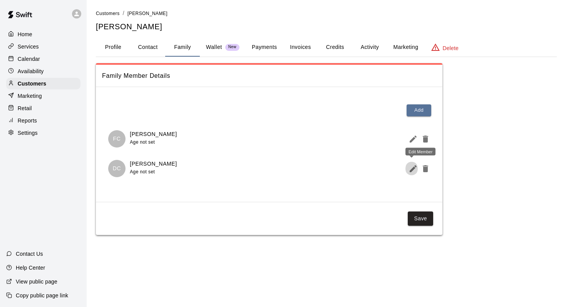
click at [411, 165] on icon "Edit Member" at bounding box center [412, 168] width 9 height 9
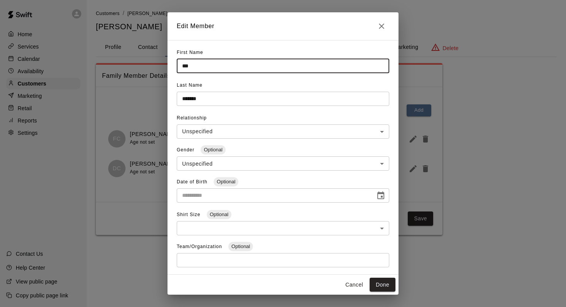
click at [198, 70] on input "***" at bounding box center [283, 66] width 212 height 14
click at [195, 68] on input "****" at bounding box center [283, 66] width 212 height 14
type input "**********"
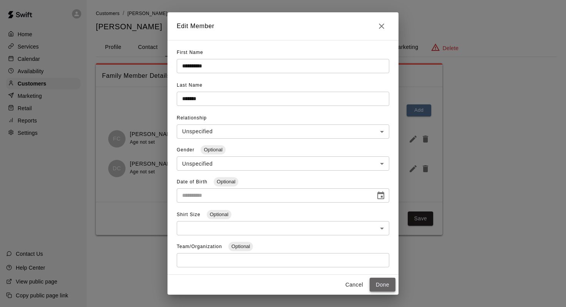
click at [375, 286] on button "Done" at bounding box center [382, 284] width 26 height 14
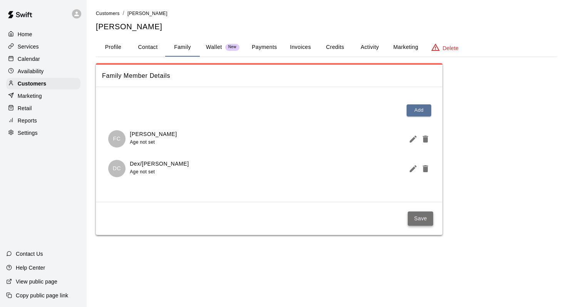
click at [413, 216] on button "Save" at bounding box center [419, 218] width 25 height 14
click at [32, 60] on p "Calendar" at bounding box center [29, 59] width 22 height 8
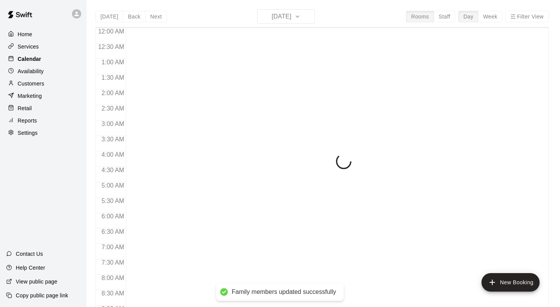
scroll to position [452, 0]
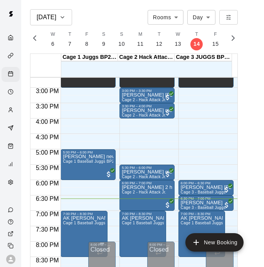
scroll to position [452, 0]
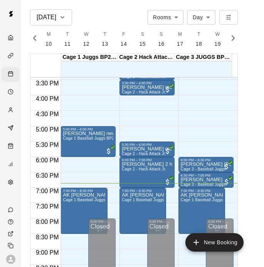
scroll to position [517, 0]
